Goal: Information Seeking & Learning: Learn about a topic

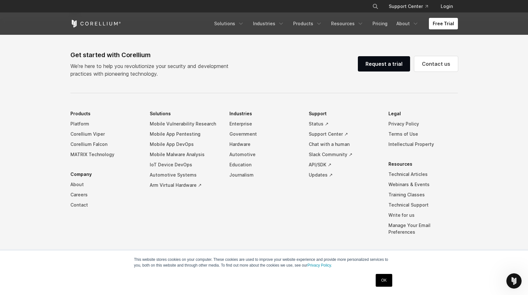
scroll to position [1498, 0]
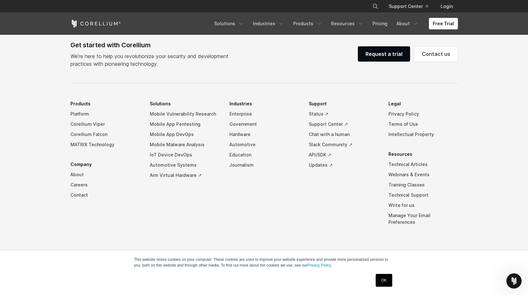
click at [87, 138] on link "Corellium Falcon" at bounding box center [105, 134] width 70 height 10
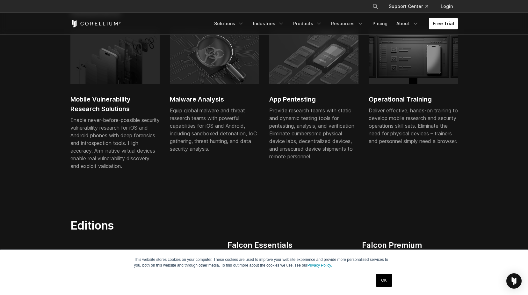
scroll to position [446, 0]
click at [204, 135] on div "Equip global malware and threat research teams with powerful capabilities for i…" at bounding box center [214, 130] width 89 height 46
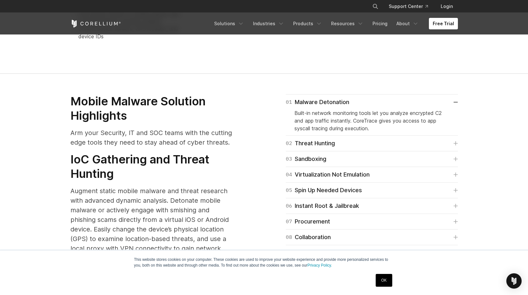
scroll to position [829, 0]
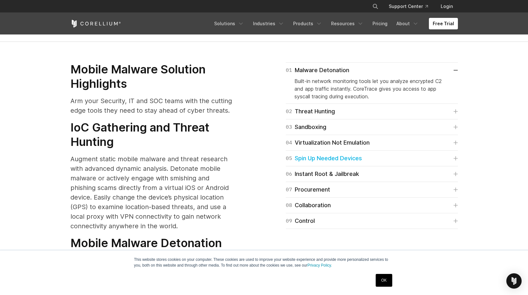
click at [386, 154] on link "05 Spin Up Needed Devices" at bounding box center [372, 158] width 172 height 9
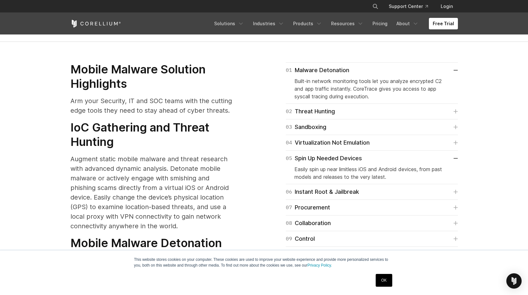
click at [355, 139] on div "04 Virtualization Not Emulation Arm-native, this is real mobile threats and mal…" at bounding box center [372, 143] width 172 height 16
drag, startPoint x: 347, startPoint y: 134, endPoint x: 334, endPoint y: 124, distance: 16.6
click at [347, 138] on div "04 Virtualization Not Emulation" at bounding box center [328, 142] width 84 height 9
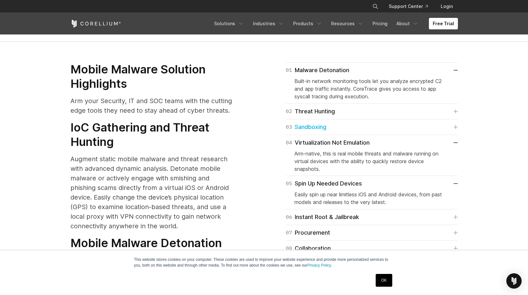
drag, startPoint x: 326, startPoint y: 121, endPoint x: 323, endPoint y: 110, distance: 11.4
click at [326, 122] on div "03 Sandboxing" at bounding box center [306, 126] width 41 height 9
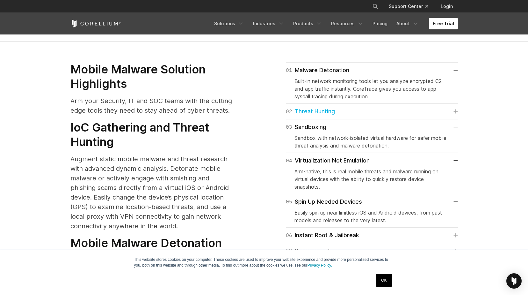
click at [321, 107] on div "02 Threat Hunting" at bounding box center [310, 111] width 49 height 9
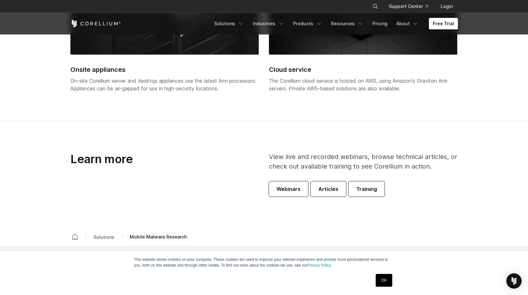
scroll to position [1531, 0]
